Goal: Find specific page/section: Find specific page/section

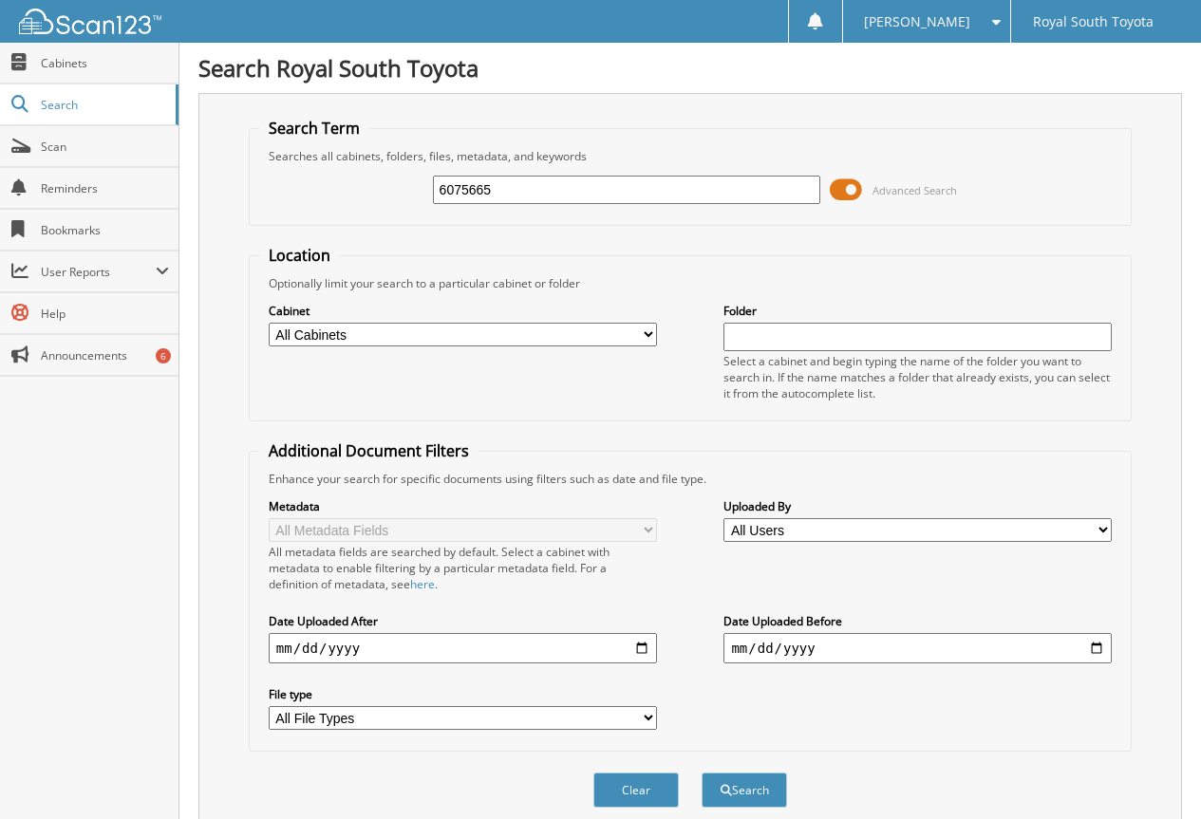
type input "6075665"
click at [701, 773] on button "Search" at bounding box center [743, 790] width 85 height 35
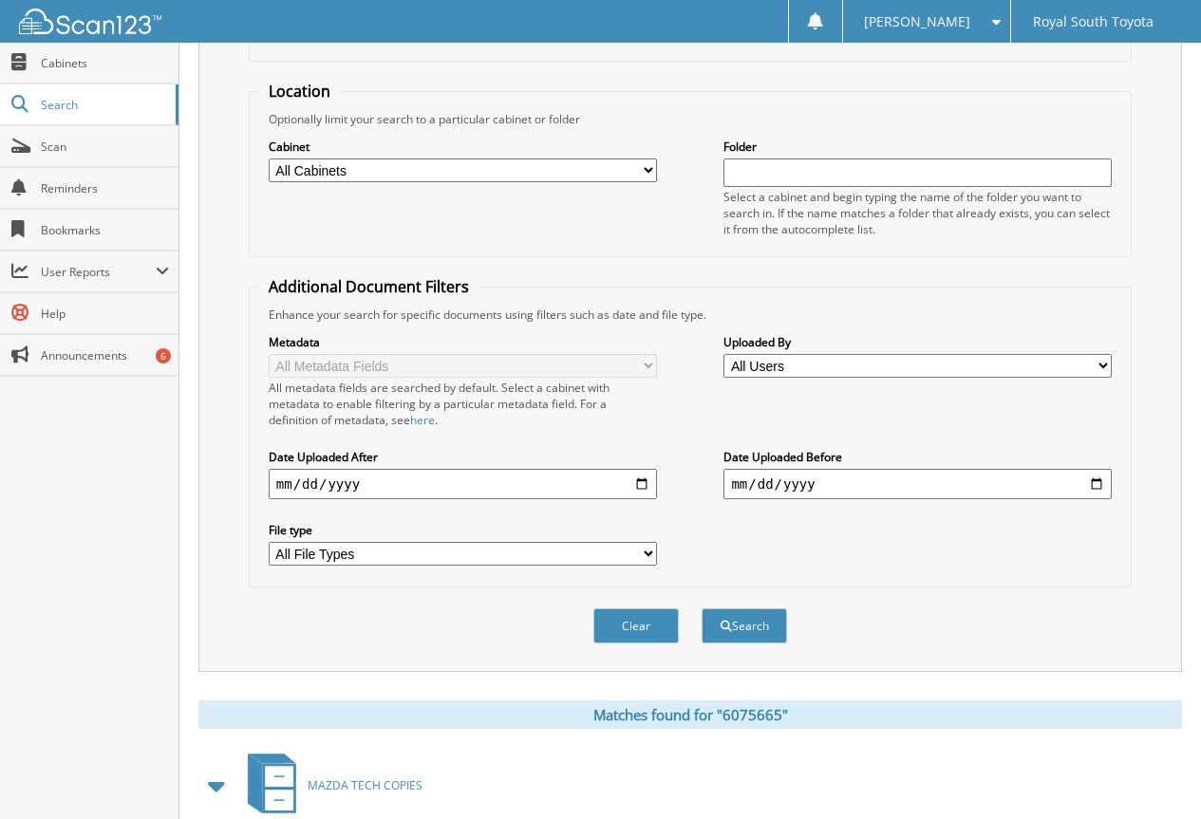
scroll to position [380, 0]
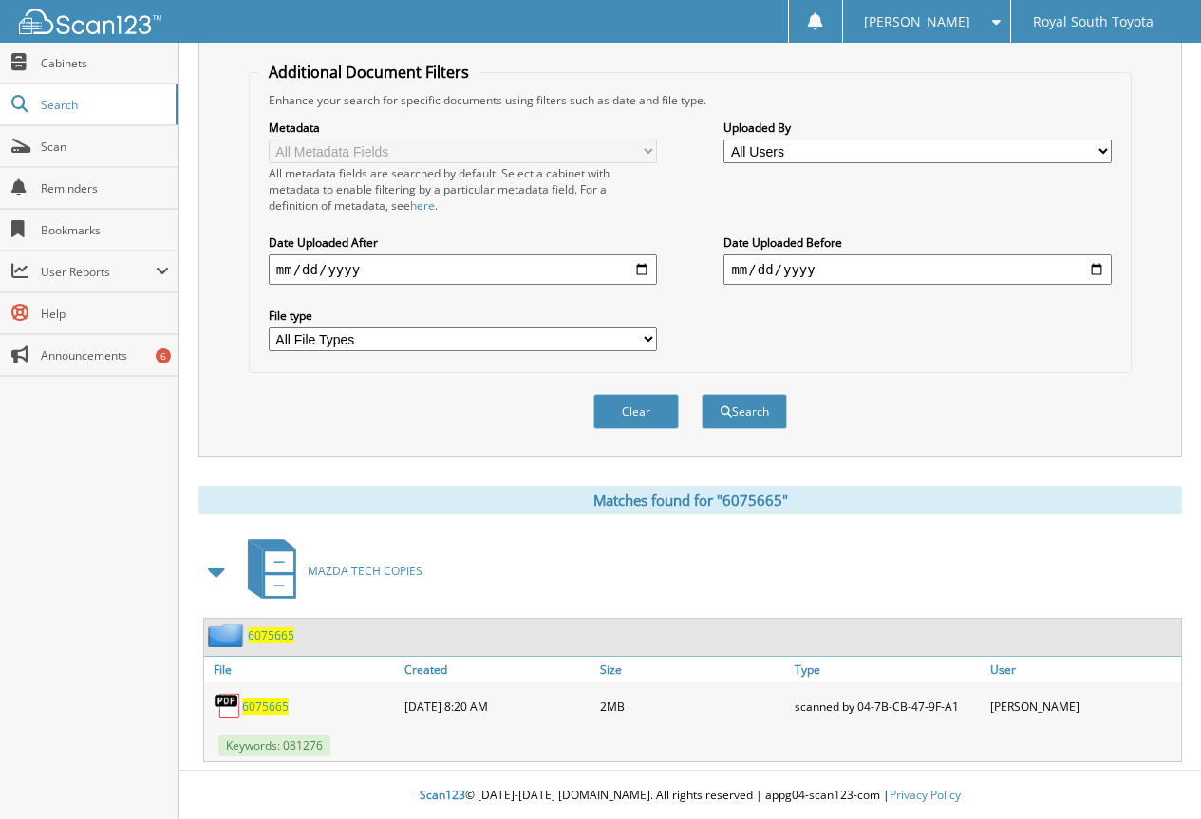
click at [257, 704] on span "6075665" at bounding box center [265, 707] width 47 height 16
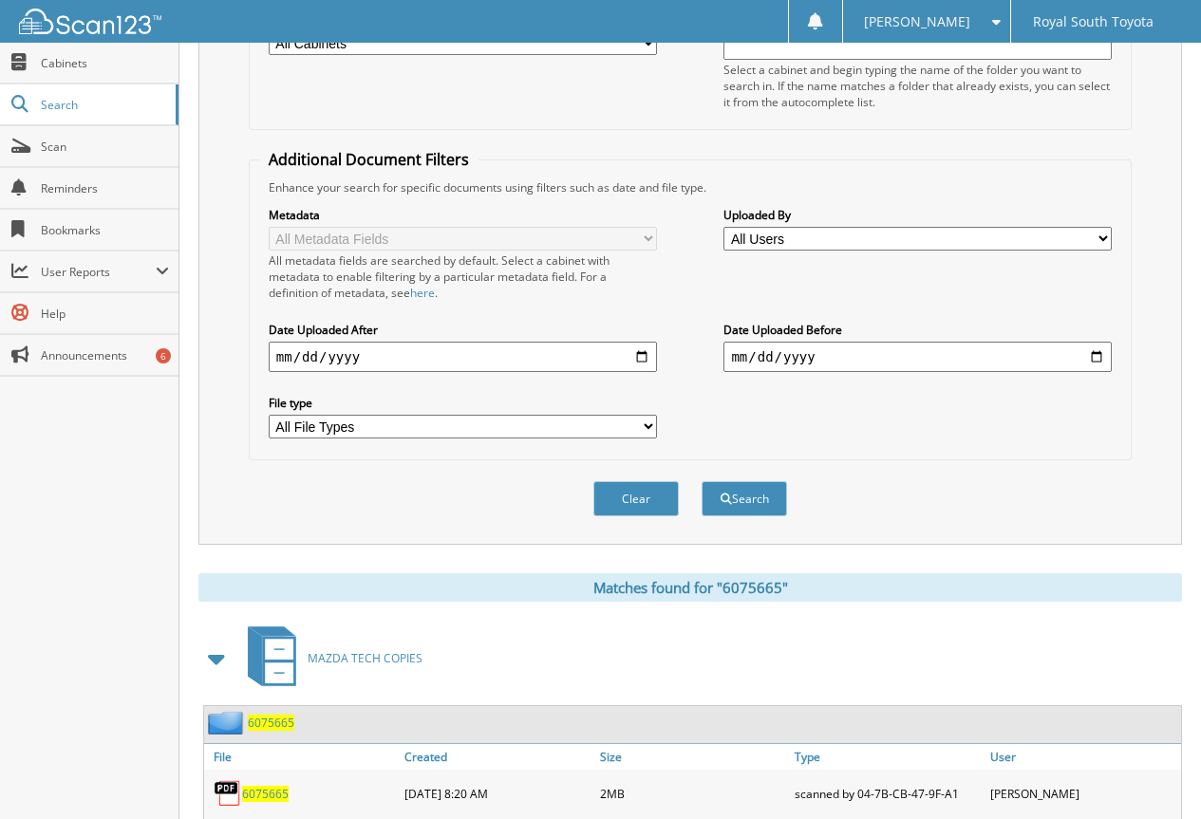
scroll to position [95, 0]
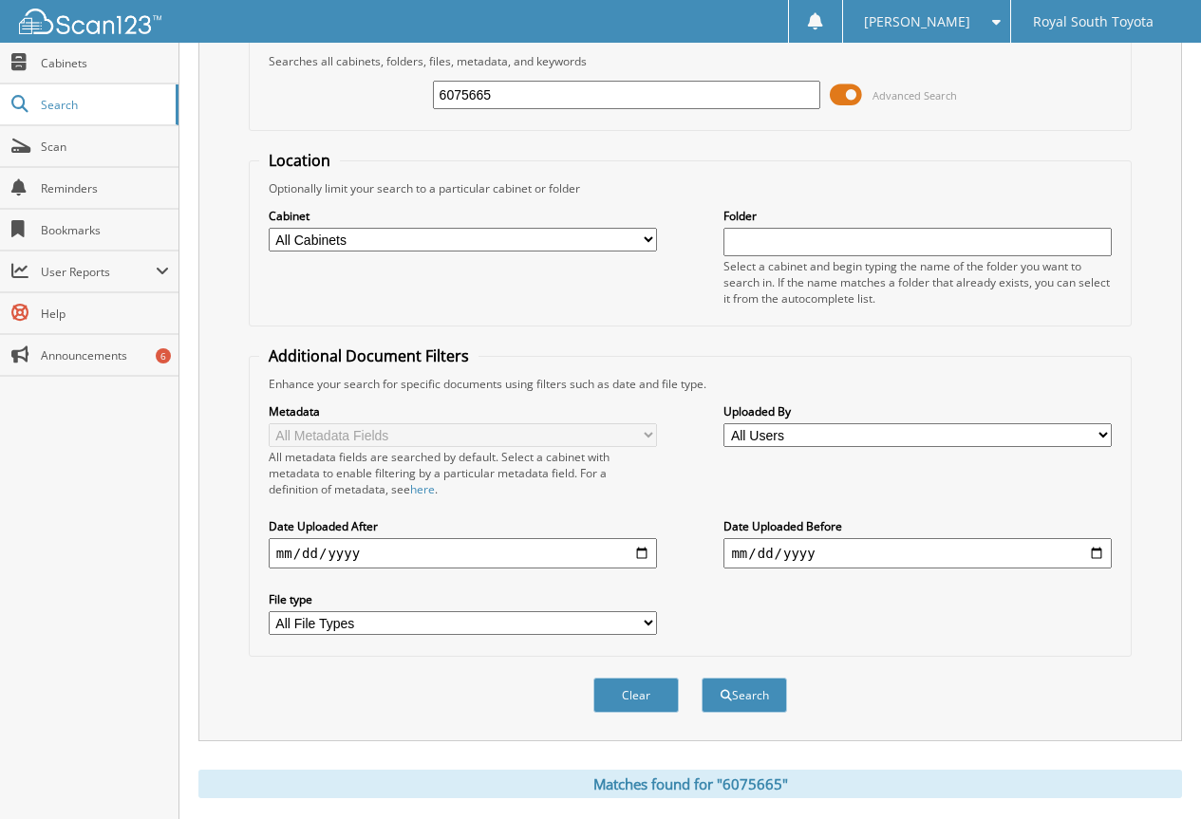
click at [496, 96] on input "6075665" at bounding box center [627, 95] width 388 height 28
type input "6075663"
click at [701, 678] on button "Search" at bounding box center [743, 695] width 85 height 35
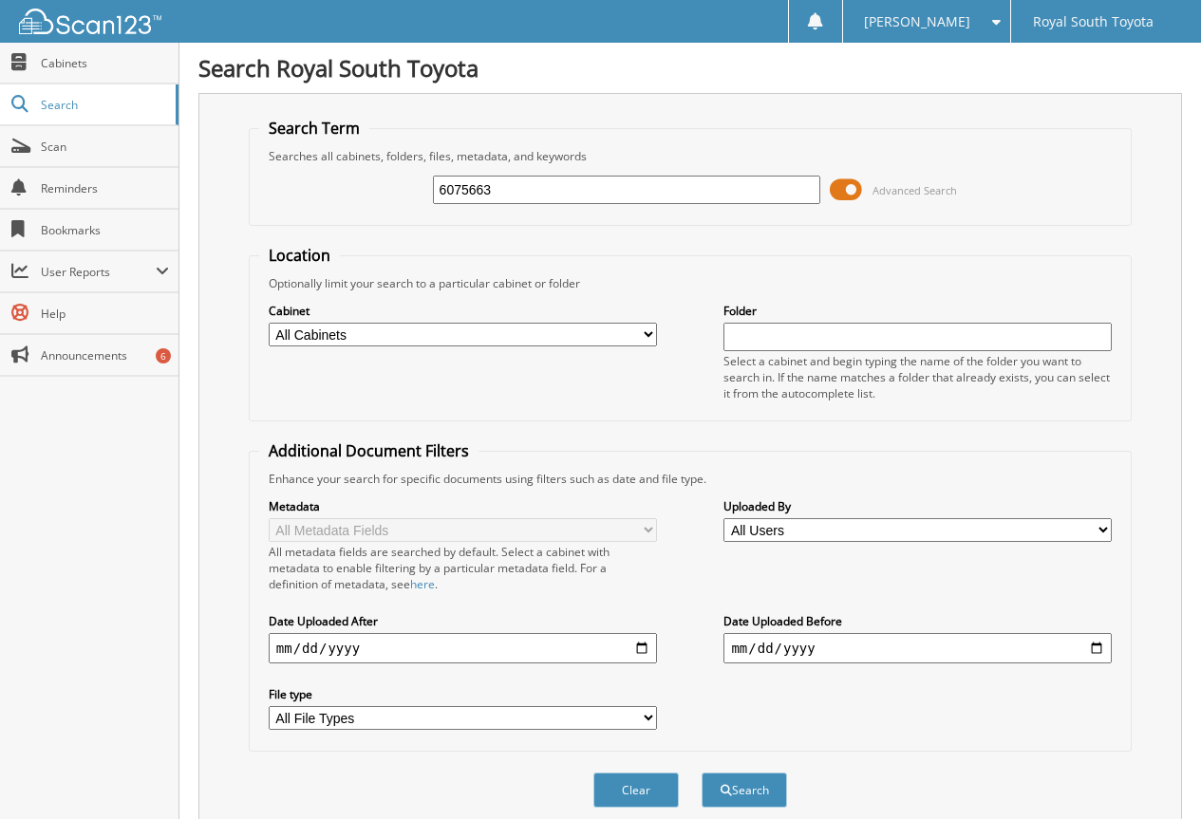
click at [361, 67] on h1 "Search Royal South Toyota" at bounding box center [689, 67] width 983 height 31
click at [482, 106] on div "Search Term Searches all cabinets, folders, files, metadata, and keywords 60756…" at bounding box center [689, 464] width 983 height 743
click at [436, 166] on div "6075663 Advanced Search" at bounding box center [690, 189] width 862 height 51
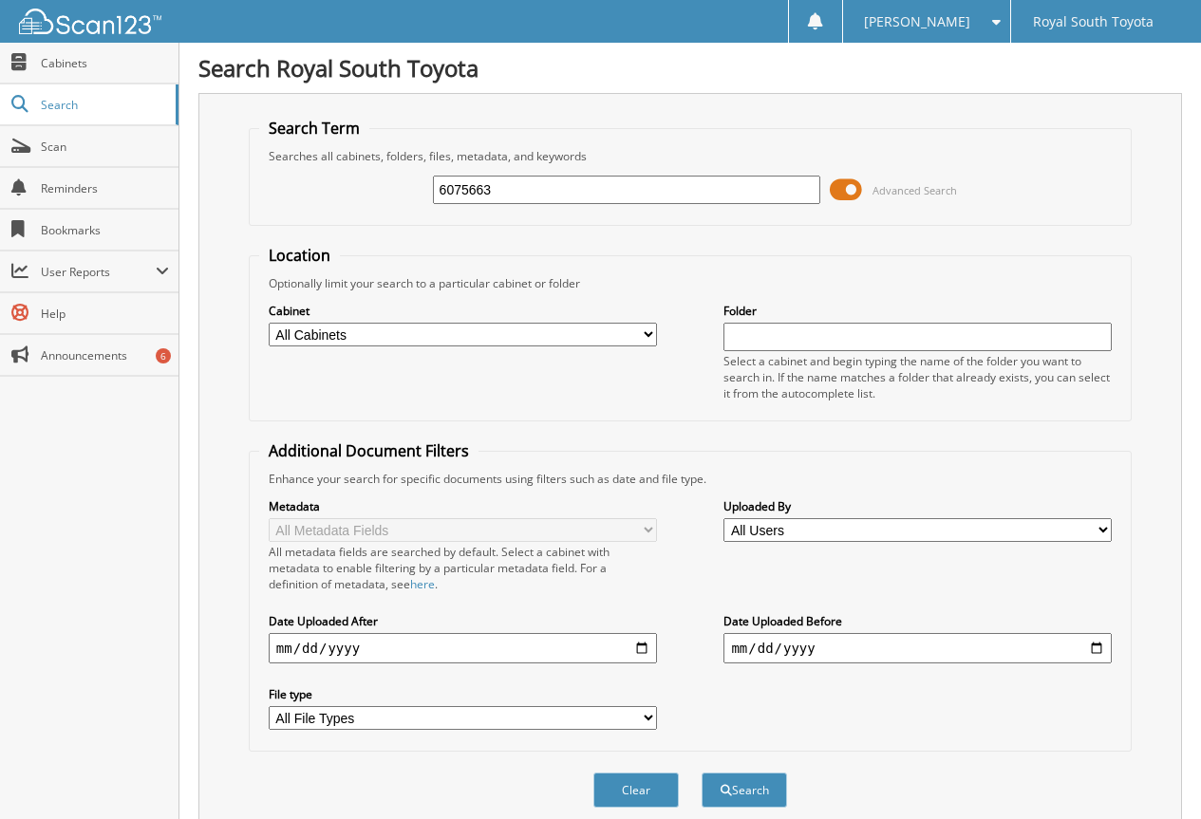
click at [435, 151] on div "Searches all cabinets, folders, files, metadata, and keywords" at bounding box center [690, 156] width 862 height 16
